Goal: Find specific page/section: Find specific page/section

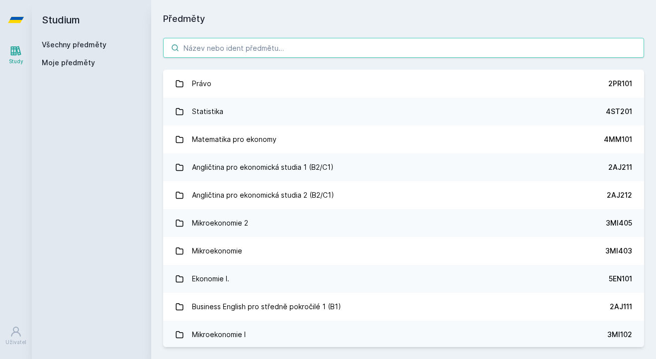
click at [214, 45] on input "search" at bounding box center [403, 48] width 481 height 20
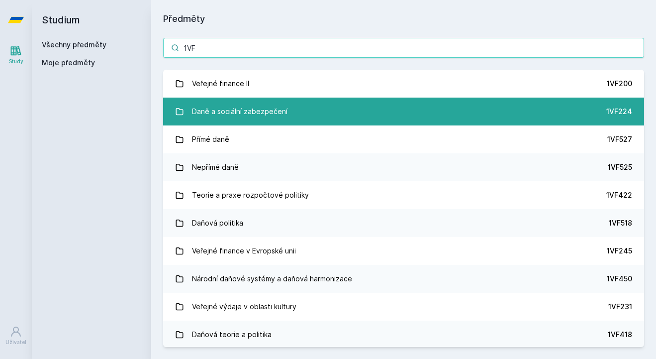
type input "1VF"
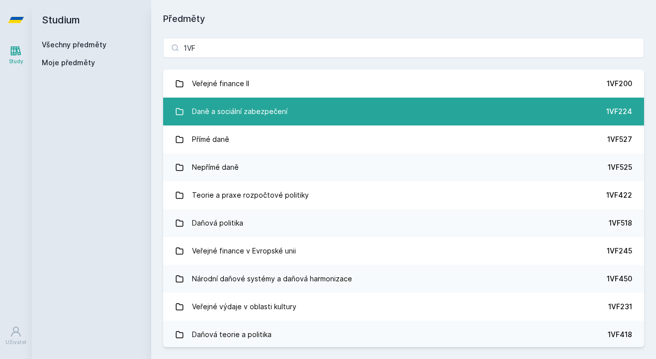
click at [234, 107] on div "Daně a sociální zabezpečení" at bounding box center [240, 111] width 96 height 20
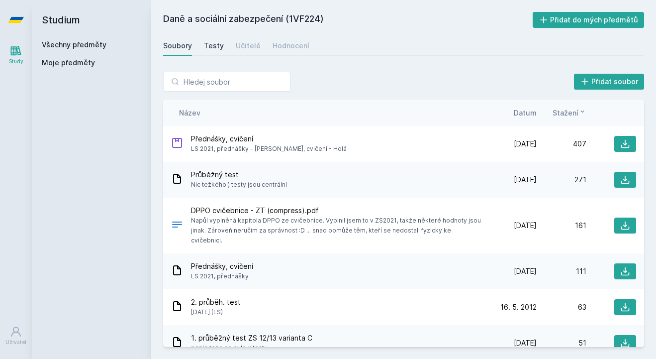
click at [218, 44] on div "Testy" at bounding box center [214, 46] width 20 height 10
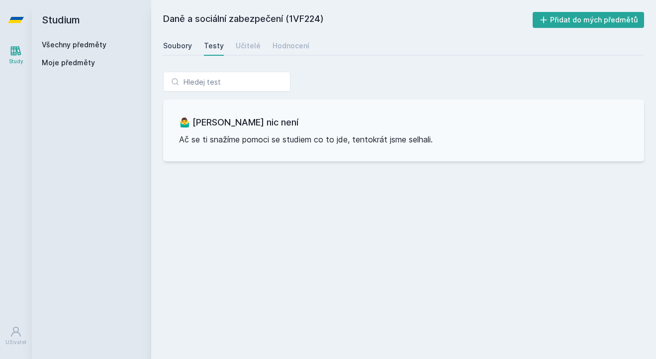
click at [191, 47] on div "Soubory" at bounding box center [177, 46] width 29 height 10
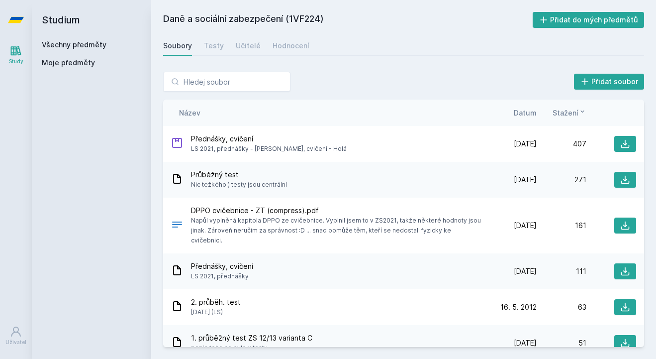
click at [529, 112] on span "Datum" at bounding box center [525, 112] width 23 height 10
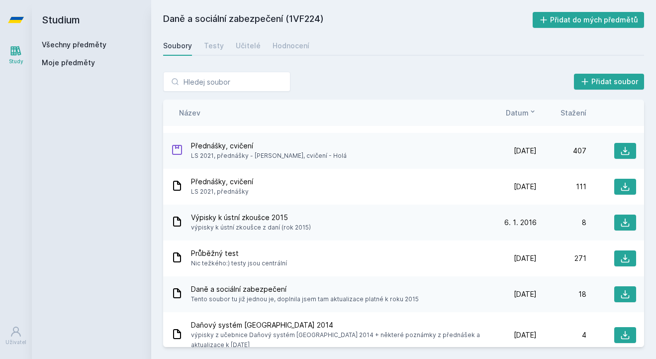
scroll to position [50, 0]
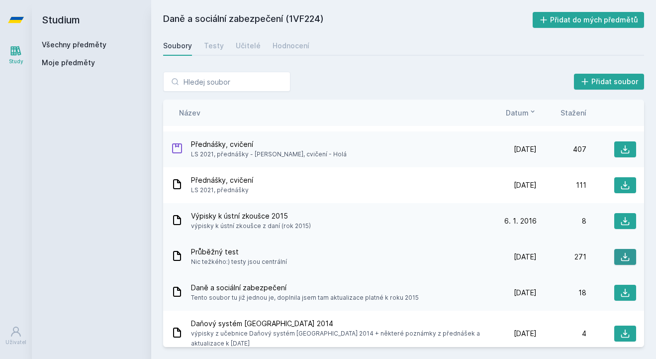
click at [627, 252] on icon at bounding box center [625, 257] width 10 height 10
